Goal: Information Seeking & Learning: Find specific fact

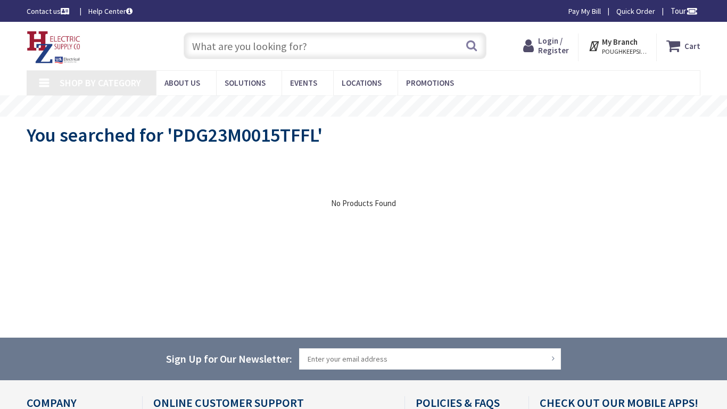
type input "Radio Rd, Houston, TX 77075, USA"
